Goal: Information Seeking & Learning: Learn about a topic

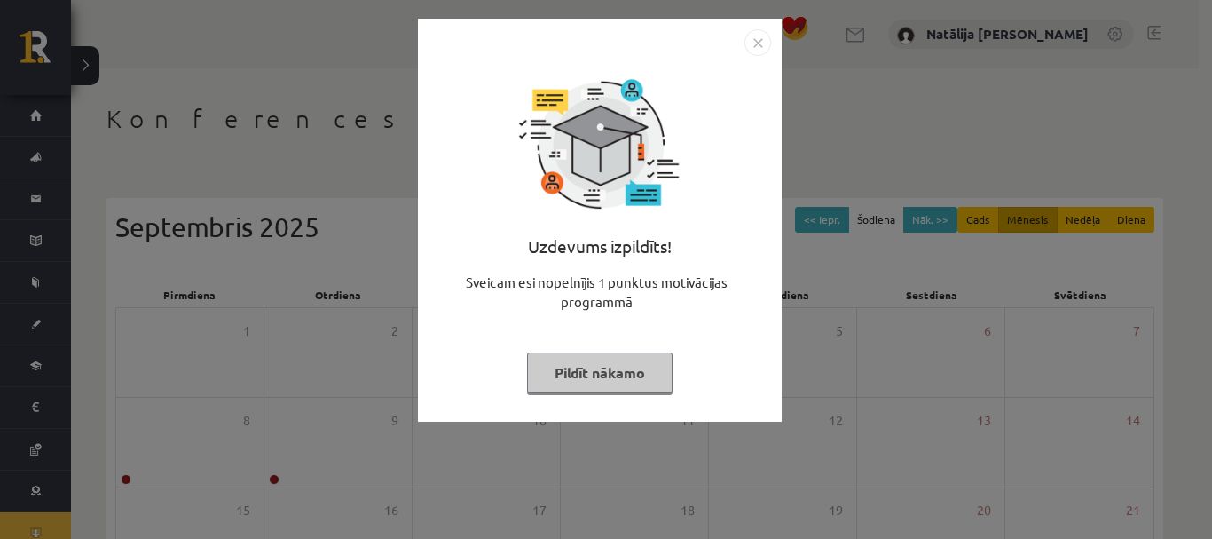
click at [763, 43] on img "Close" at bounding box center [758, 42] width 27 height 27
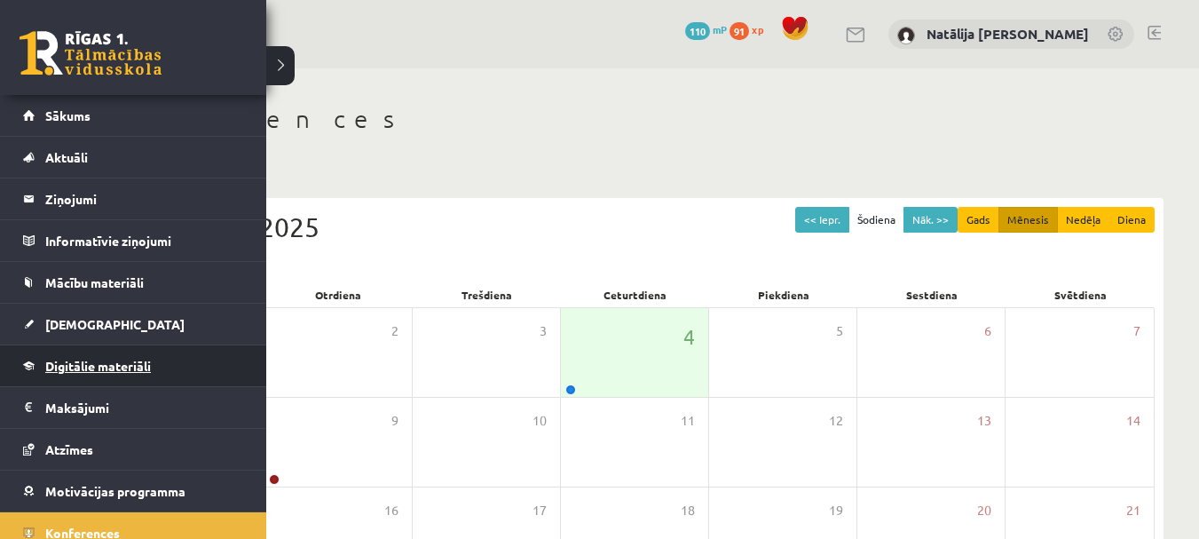
click at [73, 363] on span "Digitālie materiāli" at bounding box center [98, 366] width 106 height 16
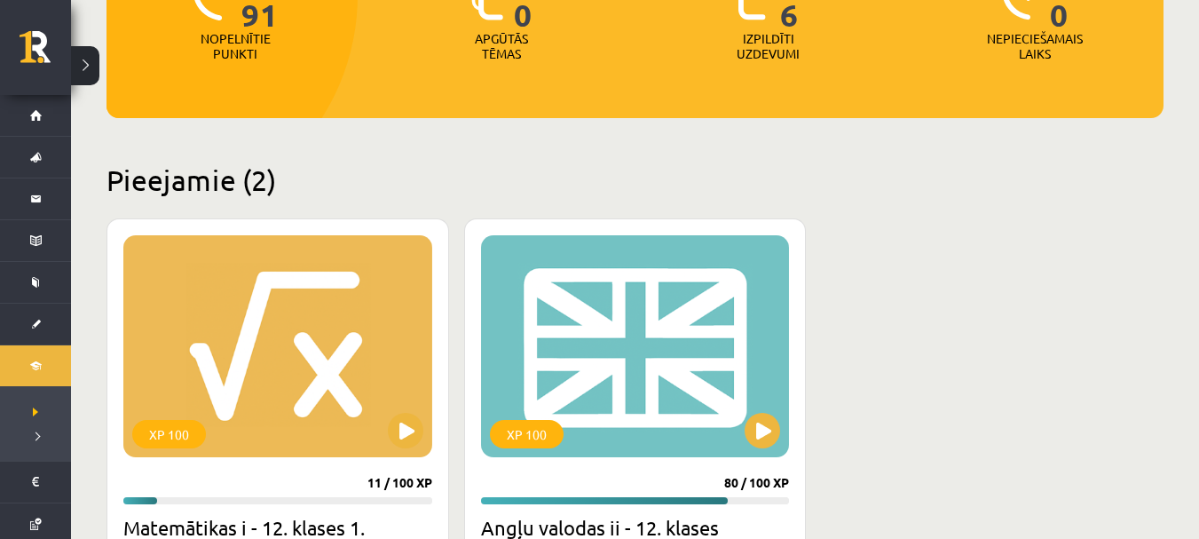
scroll to position [288, 0]
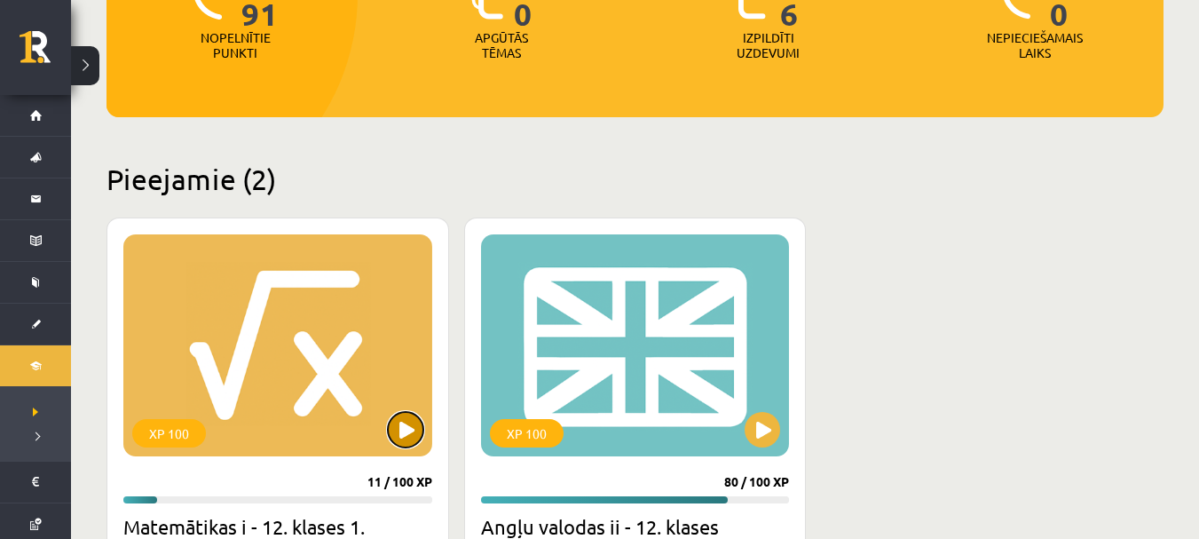
click at [407, 435] on button at bounding box center [405, 429] width 35 height 35
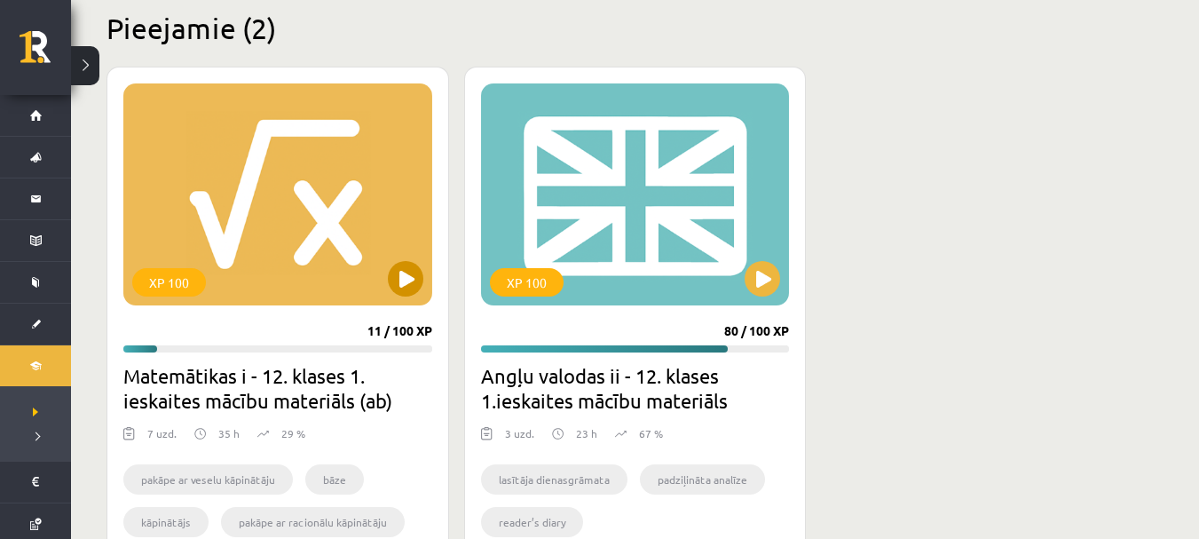
scroll to position [445, 0]
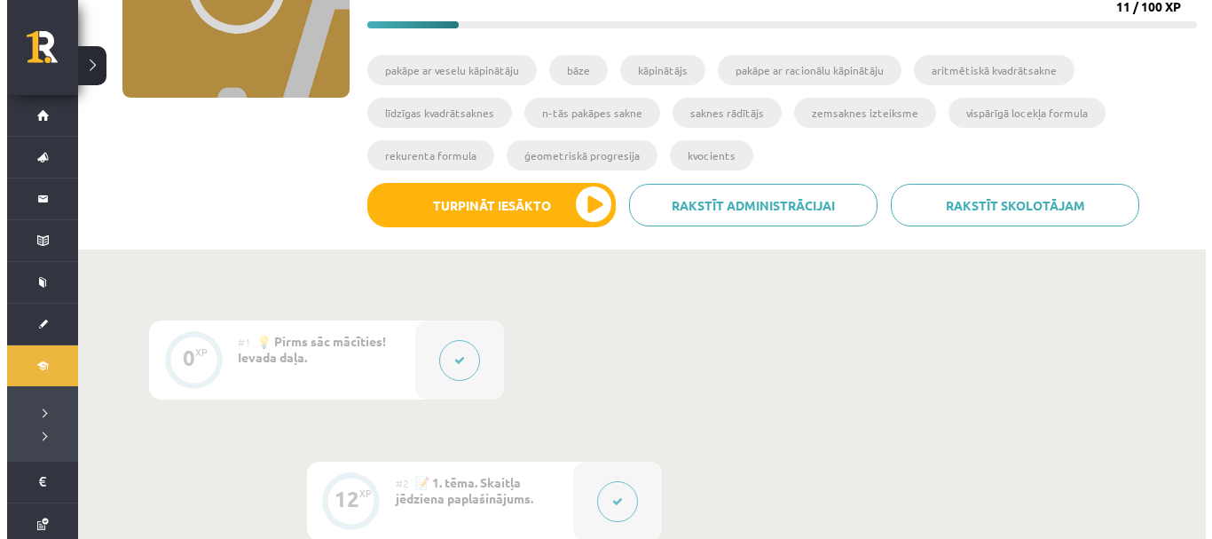
scroll to position [266, 0]
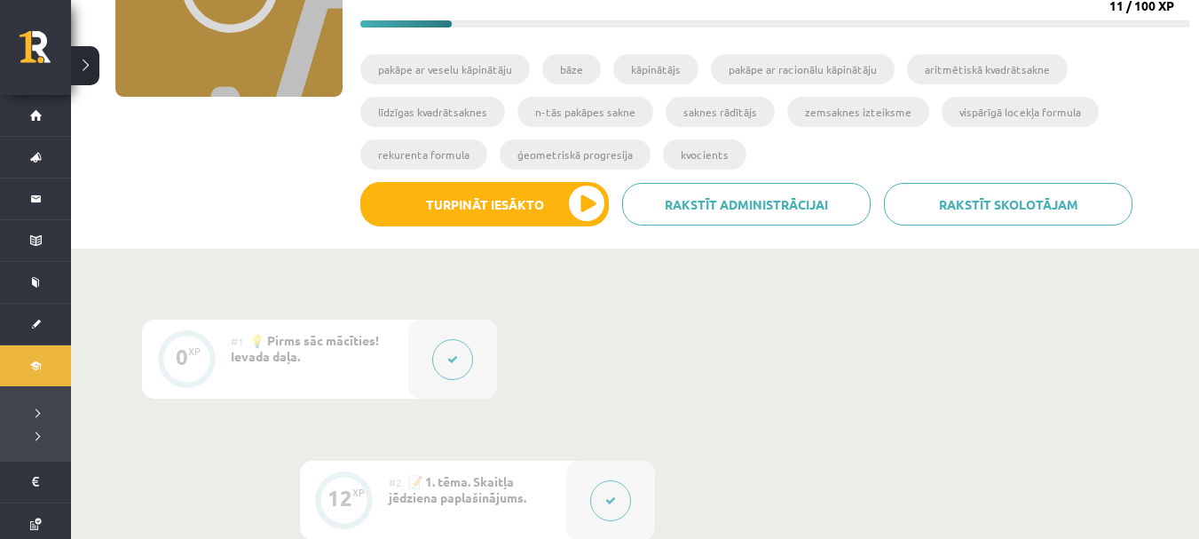
click at [589, 484] on div at bounding box center [610, 500] width 89 height 79
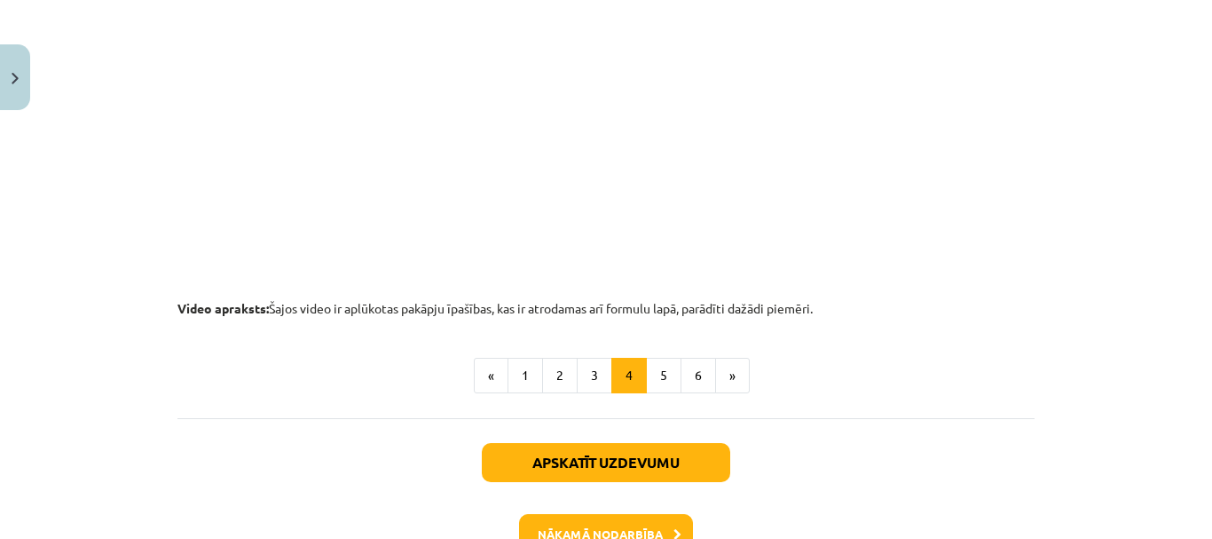
scroll to position [1938, 0]
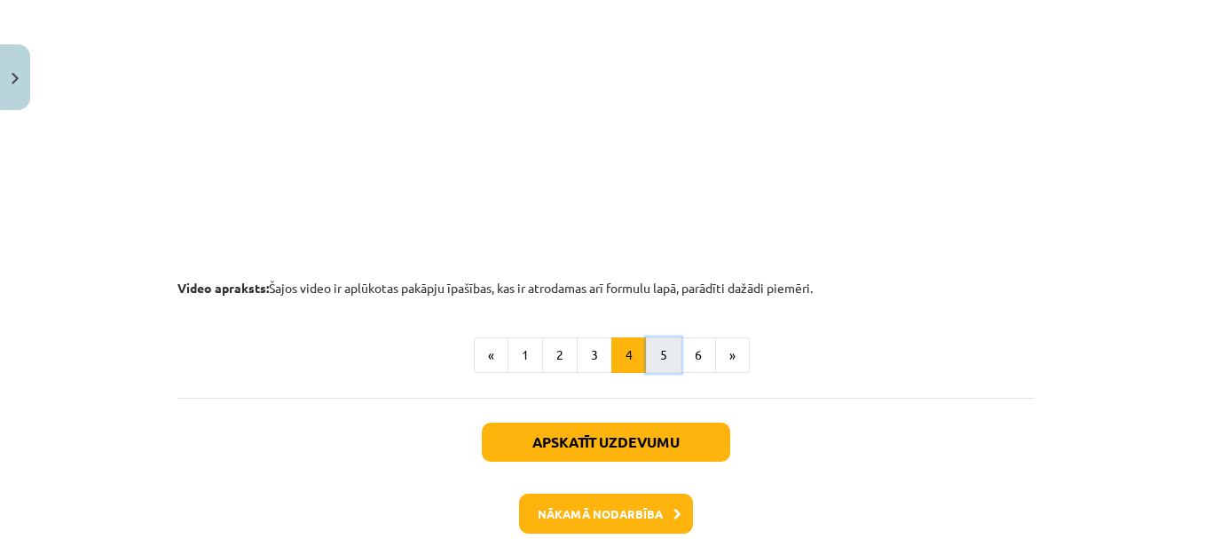
click at [657, 363] on button "5" at bounding box center [663, 354] width 35 height 35
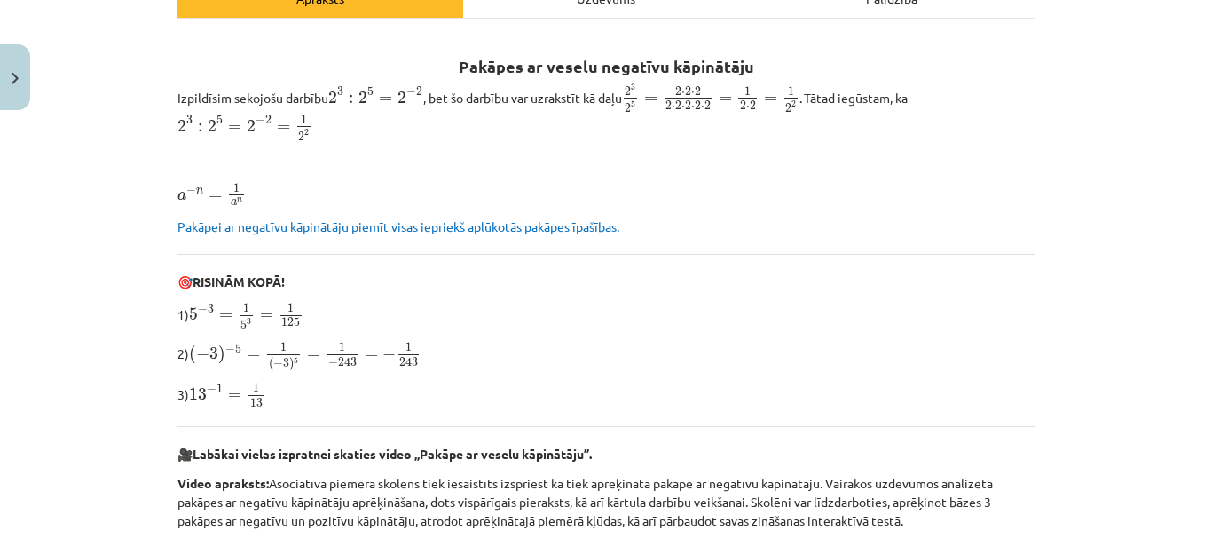
scroll to position [282, 0]
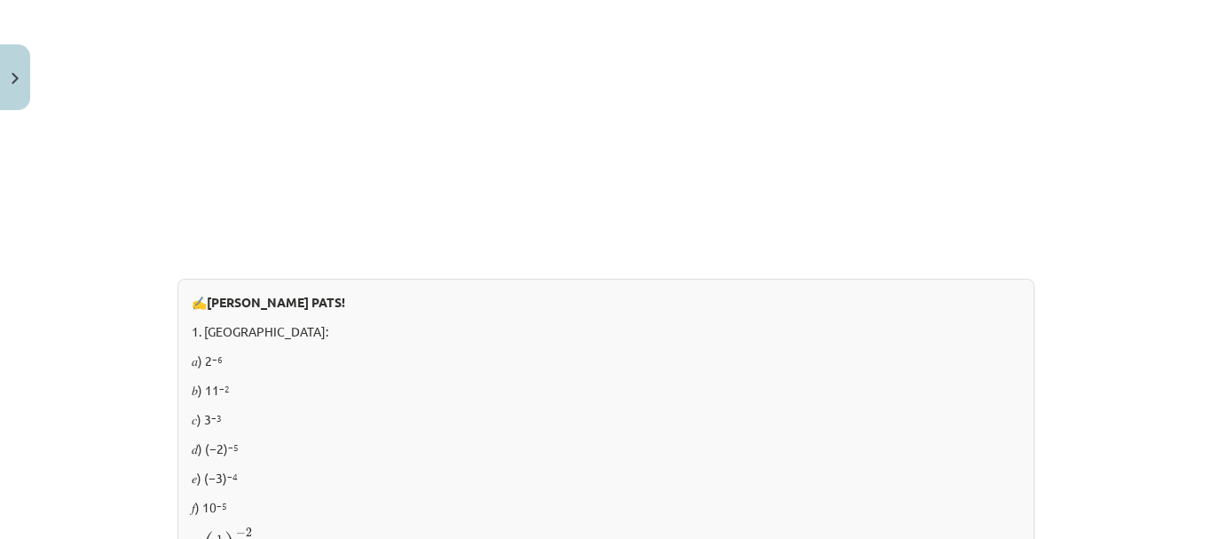
click at [627, 265] on div "Pakāpes ar veselu negatīvu kāpinātāju Izpildīsim sekojošu darbību 2 3 : 2 5 = 2…" at bounding box center [605, 511] width 857 height 2147
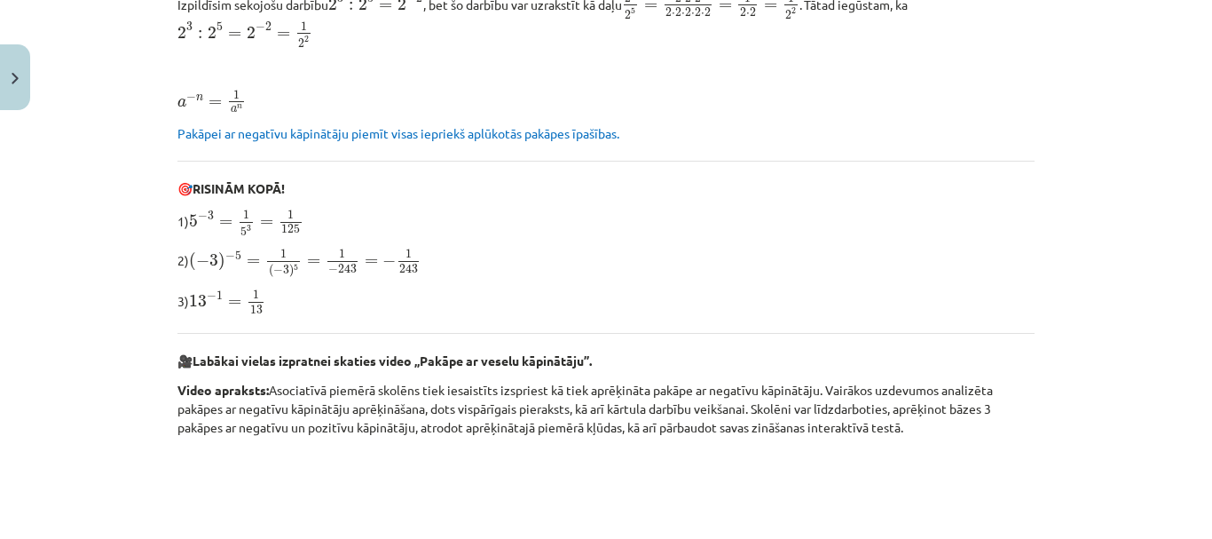
scroll to position [374, 0]
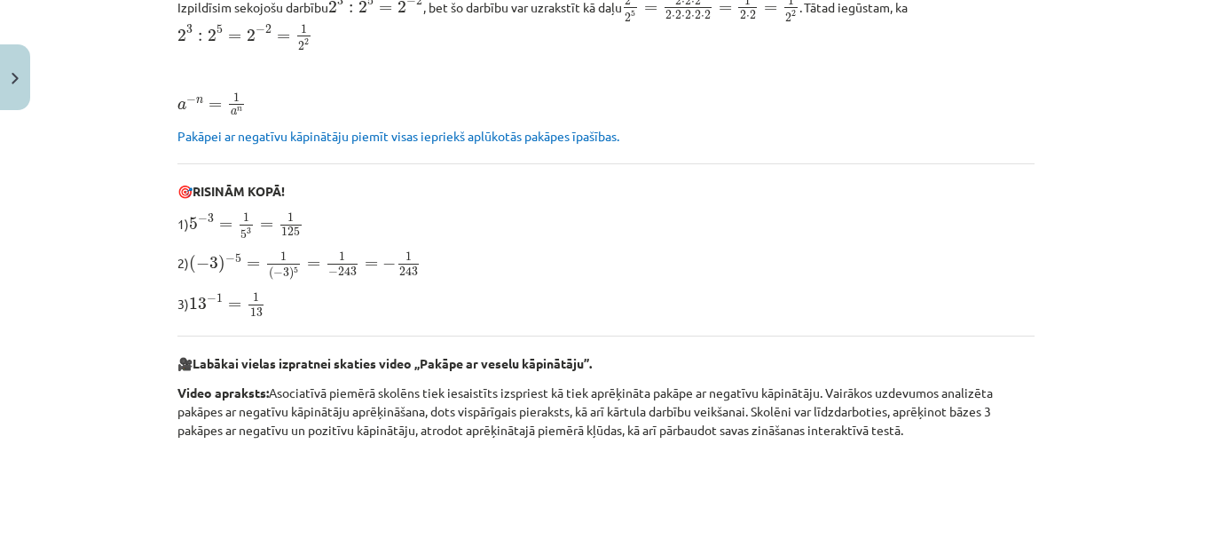
drag, startPoint x: 634, startPoint y: 258, endPoint x: 568, endPoint y: 213, distance: 80.5
click at [568, 213] on p "1) 5 − 3 = 1 5 3 = 1 125 5 − 3 = 1 5 3 = 1 125" at bounding box center [605, 225] width 857 height 28
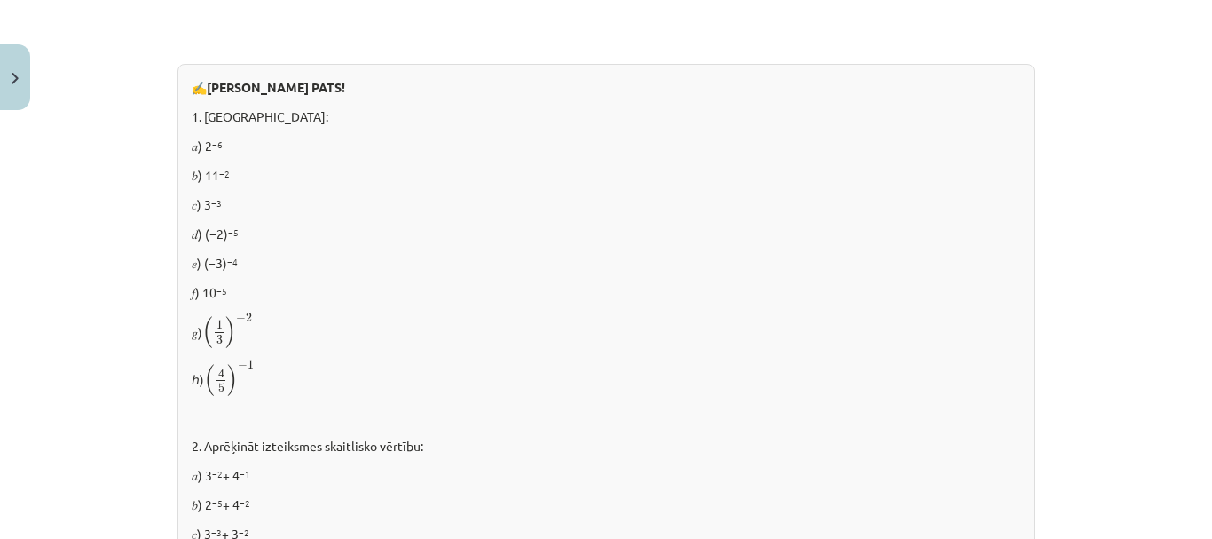
scroll to position [1100, 0]
